Goal: Task Accomplishment & Management: Use online tool/utility

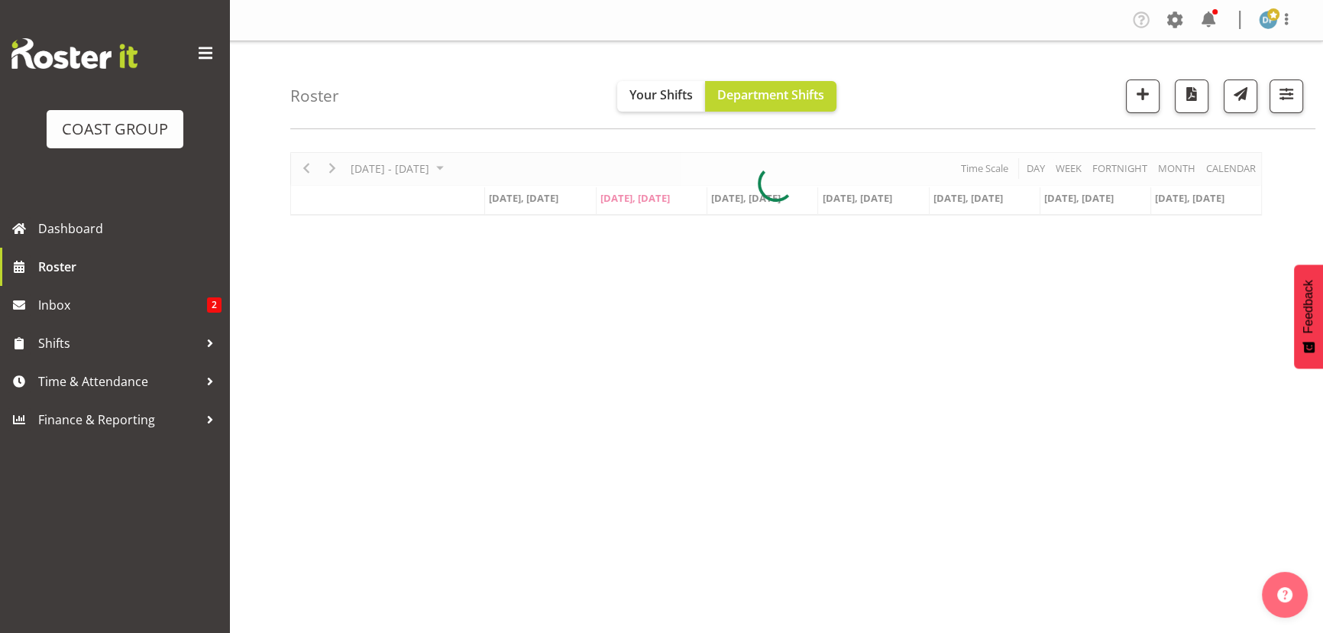
click at [1165, 19] on span at bounding box center [1175, 20] width 24 height 24
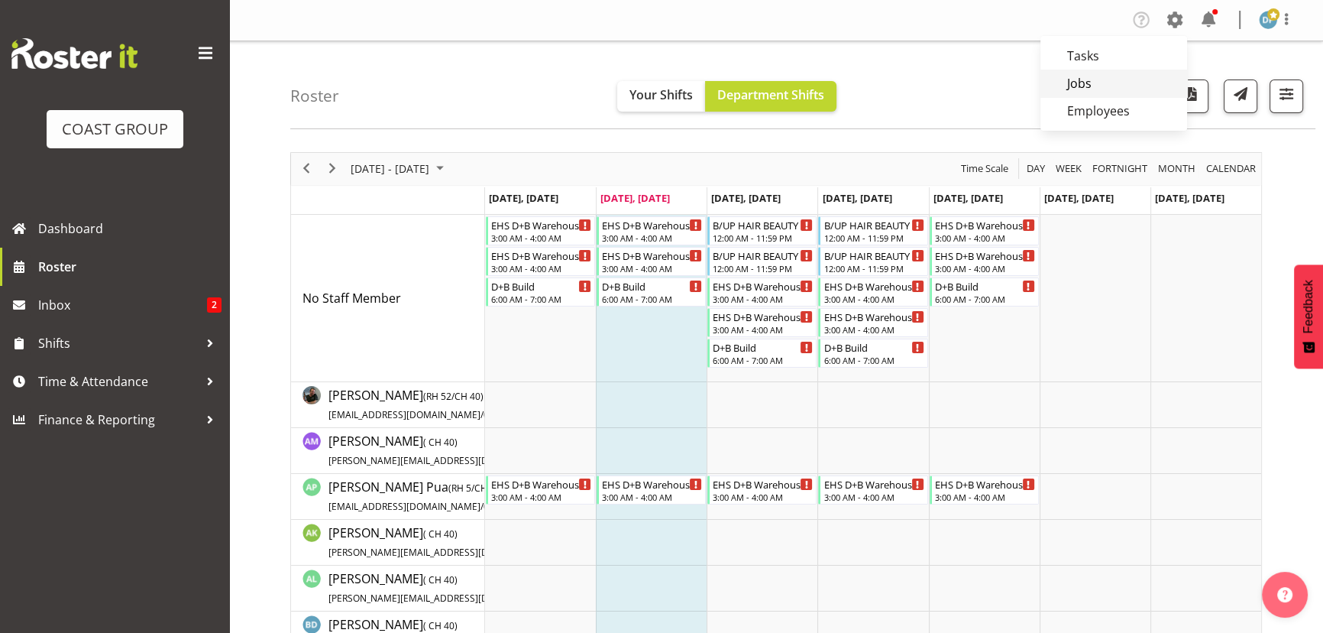
click at [1087, 78] on link "Jobs" at bounding box center [1114, 84] width 147 height 28
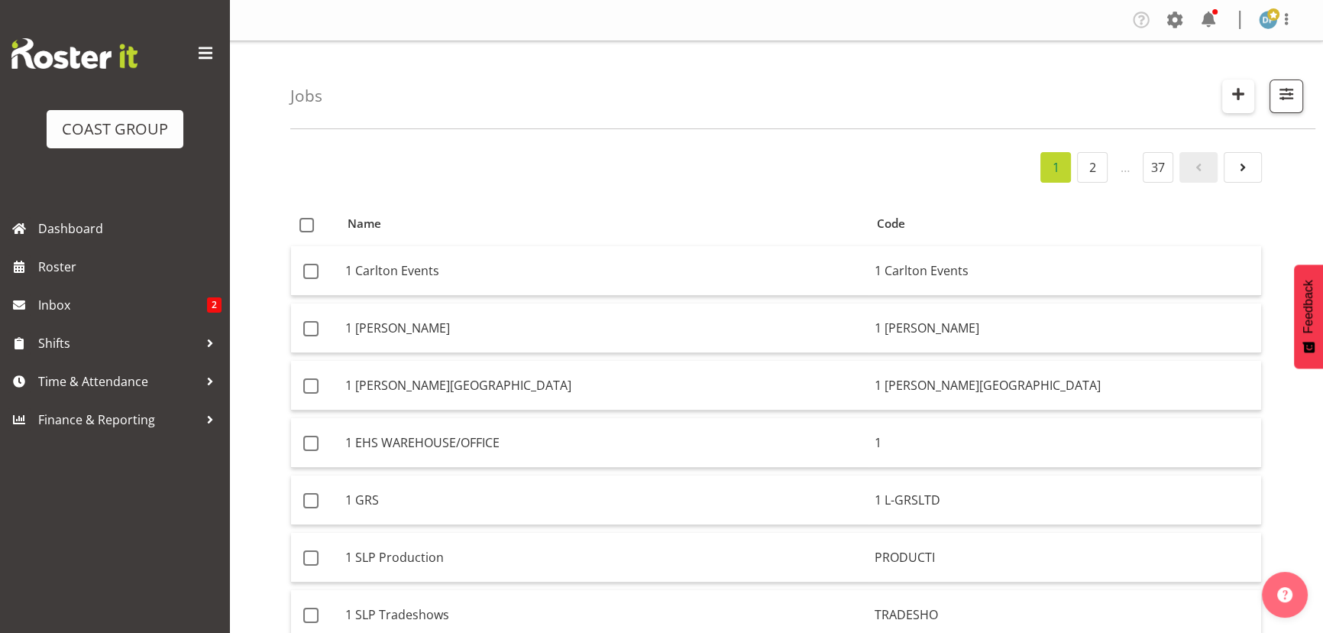
click at [1233, 88] on span "button" at bounding box center [1239, 94] width 20 height 20
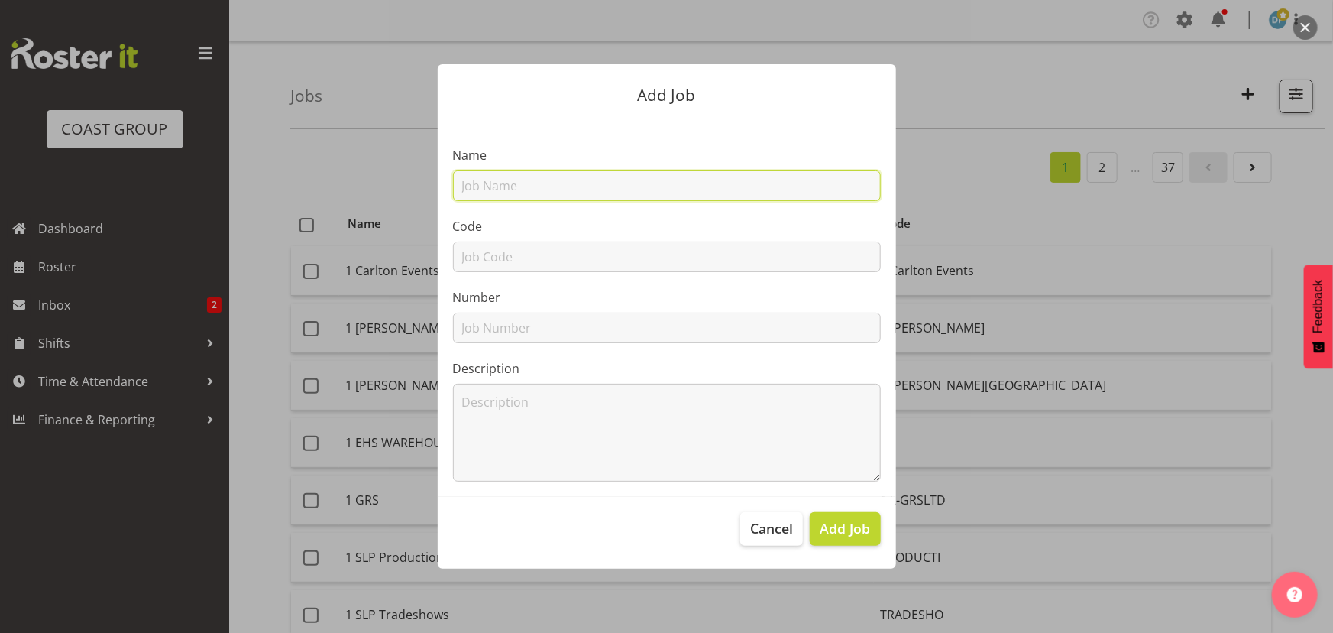
click at [615, 185] on input "text" at bounding box center [667, 185] width 428 height 31
type input "22511004 - Capstone @ Business Events Expo"
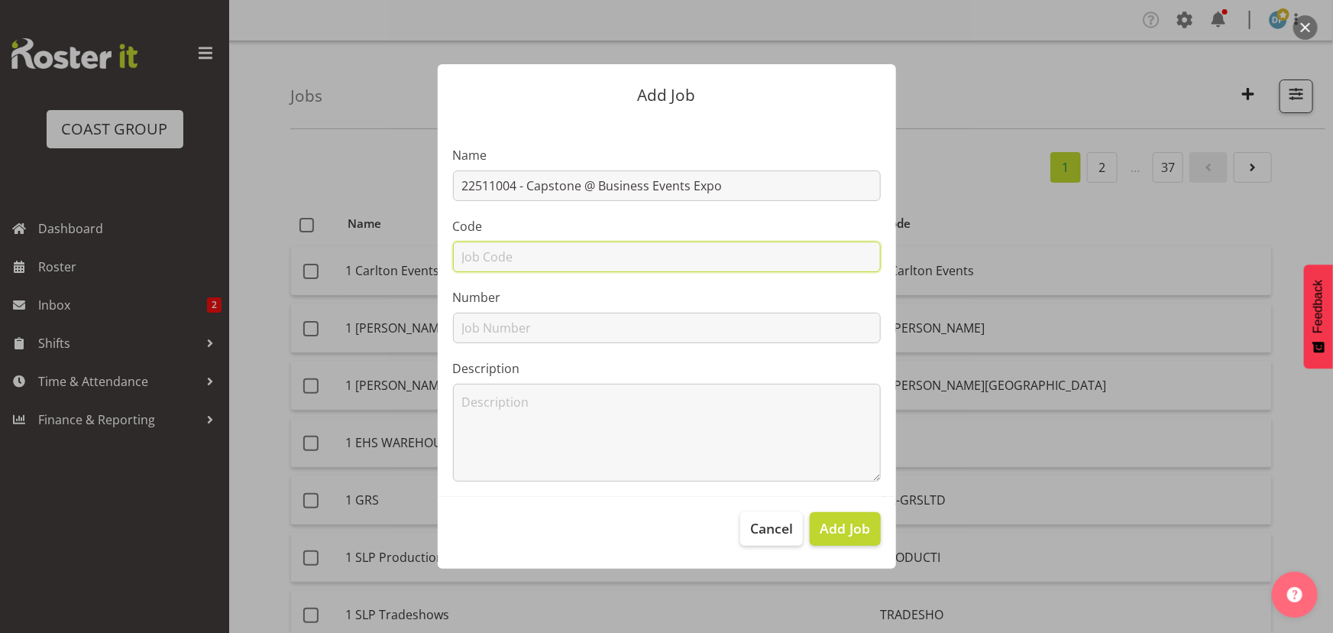
click at [604, 254] on input "text" at bounding box center [667, 256] width 428 height 31
type input "22511004"
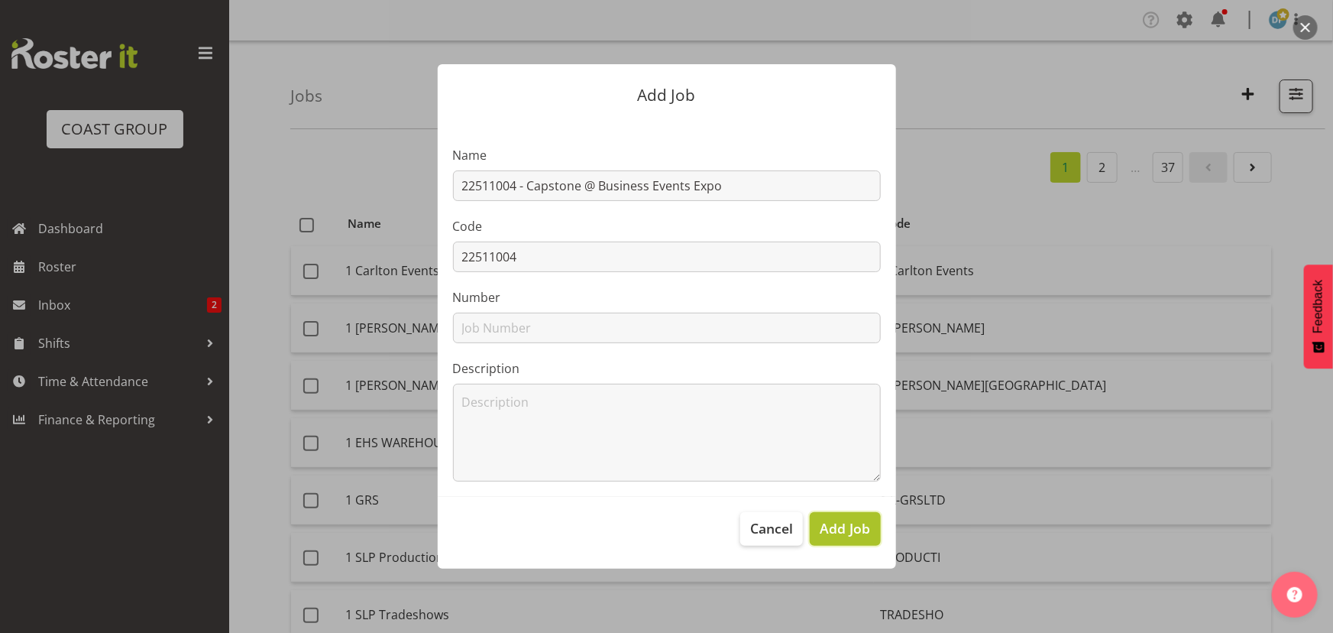
click at [847, 520] on span "Add Job" at bounding box center [845, 528] width 50 height 20
